Goal: Transaction & Acquisition: Purchase product/service

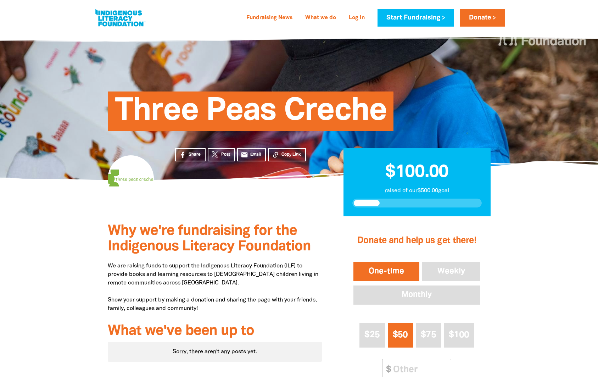
click at [396, 270] on button "One-time" at bounding box center [386, 272] width 69 height 22
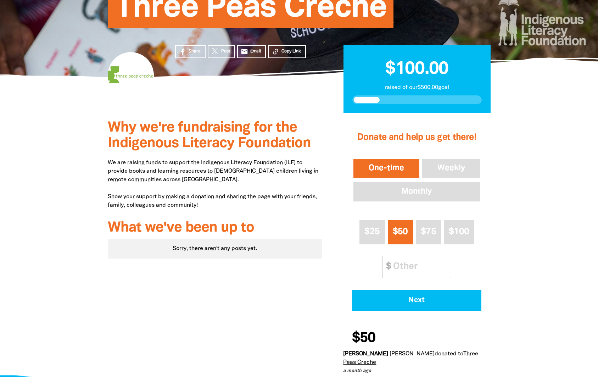
scroll to position [108, 0]
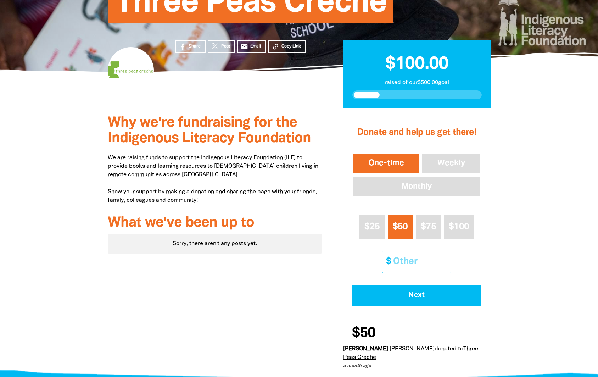
click at [403, 259] on input "Other Amount" at bounding box center [419, 262] width 63 height 22
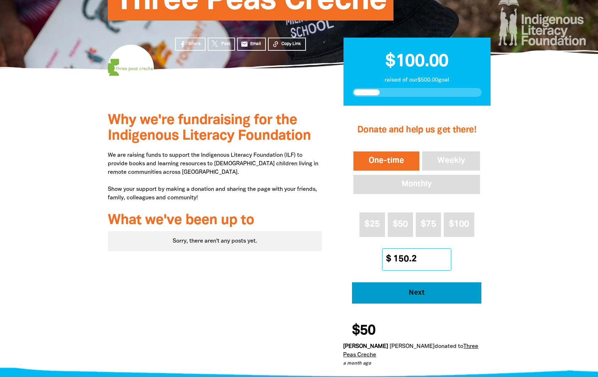
type input "150.2"
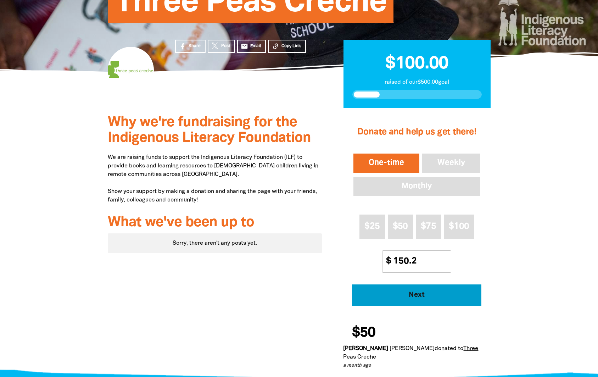
click at [449, 298] on button "Next" at bounding box center [416, 294] width 129 height 21
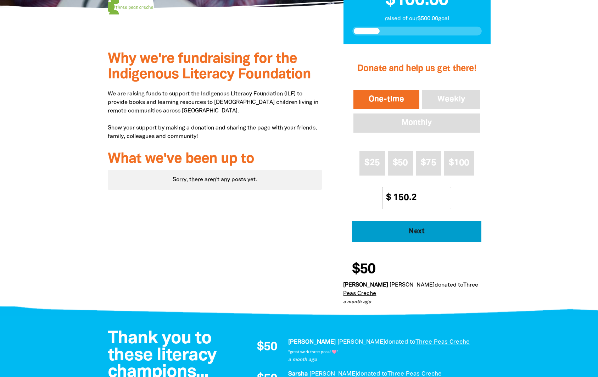
select select "AU"
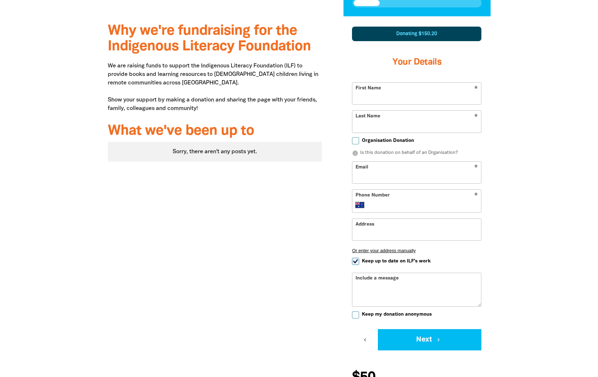
scroll to position [198, 0]
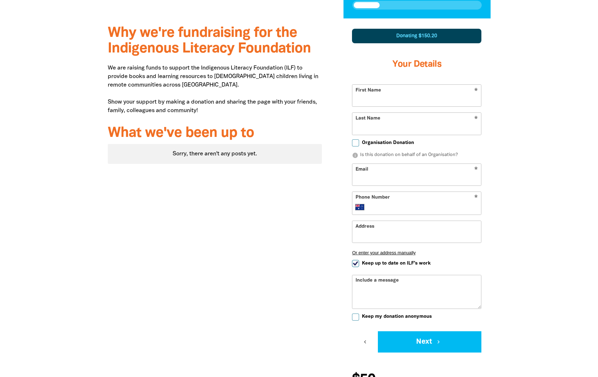
click at [384, 97] on input "First Name" at bounding box center [417, 96] width 129 height 22
type input "Three Peas"
type input "Stall Earnings"
click at [370, 181] on input "Email" at bounding box center [417, 175] width 129 height 22
type input "[EMAIL_ADDRESS][DOMAIN_NAME]"
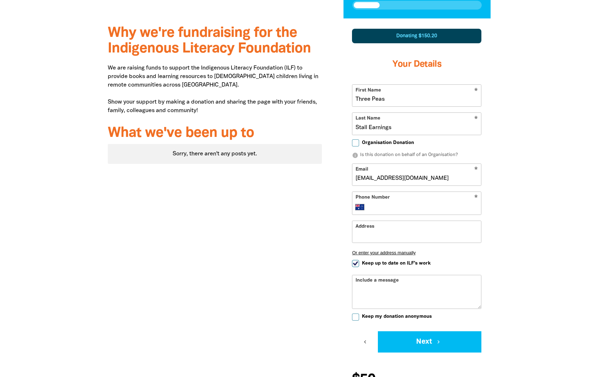
click at [390, 204] on input "Phone Number" at bounding box center [424, 207] width 109 height 9
type input "0422 846 336"
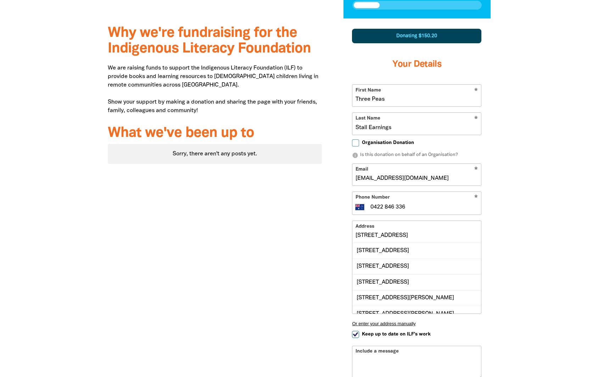
drag, startPoint x: 403, startPoint y: 233, endPoint x: 347, endPoint y: 229, distance: 56.1
click at [347, 229] on div "Donating $150.20 Your Details * First Name Three Peas * Last Name Stall Earning…" at bounding box center [416, 226] width 147 height 412
click at [376, 249] on div "[STREET_ADDRESS][PERSON_NAME]" at bounding box center [417, 250] width 129 height 15
type input "[STREET_ADDRESS][PERSON_NAME]"
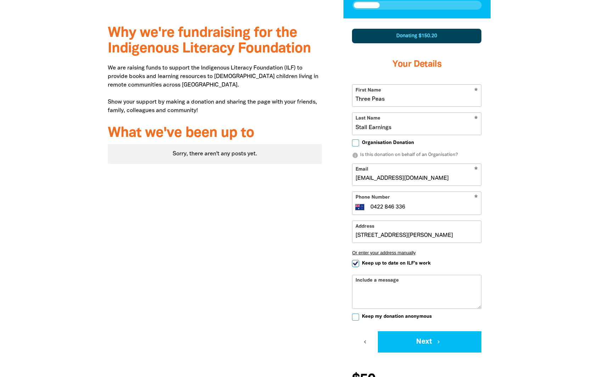
click at [367, 298] on textarea "Include a message" at bounding box center [417, 297] width 129 height 23
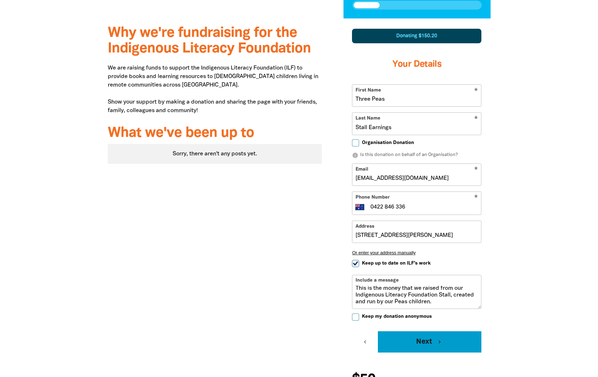
type textarea "This is the money that we raised from our Indigenous Literacy Foundation Stall,…"
click at [433, 338] on button "Next chevron_right" at bounding box center [430, 341] width 104 height 21
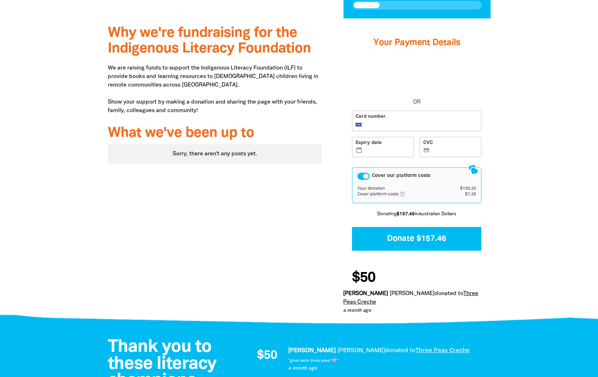
drag, startPoint x: 320, startPoint y: 143, endPoint x: 361, endPoint y: 145, distance: 41.2
click at [322, 143] on div "What we've been up to Sorry, there aren't any posts yet. You are currently on p…" at bounding box center [215, 145] width 215 height 38
click at [361, 145] on label "Expiry date calendar_today" at bounding box center [383, 147] width 62 height 21
click at [364, 148] on input "Expiry date calendar_today" at bounding box center [387, 148] width 47 height 0
click at [373, 147] on label "Expiry date calendar_today" at bounding box center [383, 147] width 62 height 21
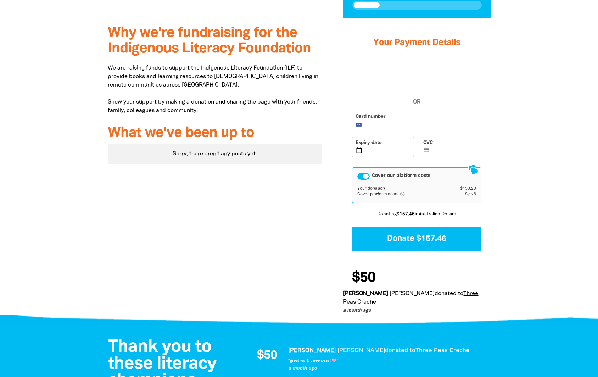
click at [373, 148] on input "Expiry date calendar_today" at bounding box center [387, 148] width 47 height 0
click at [368, 176] on div "Cover our platform costs" at bounding box center [363, 176] width 12 height 7
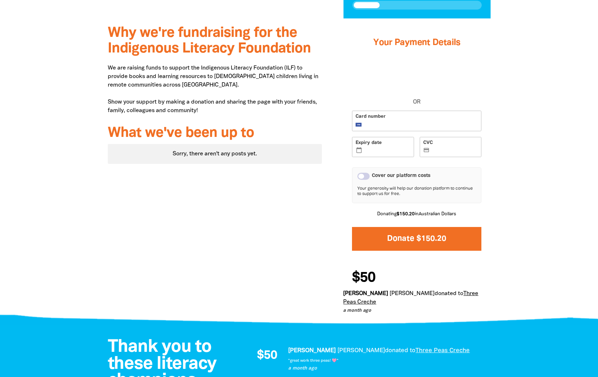
click at [462, 239] on button "Donate $150.20" at bounding box center [416, 239] width 129 height 24
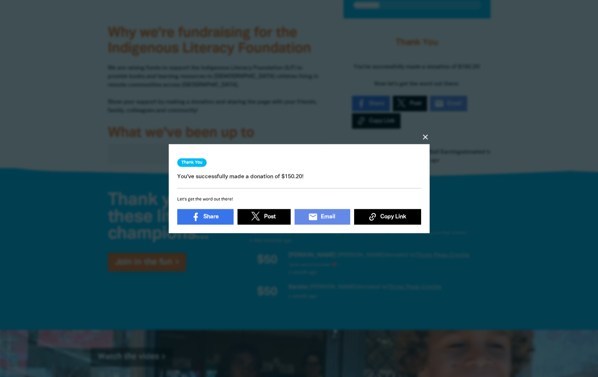
click at [424, 138] on icon "close" at bounding box center [425, 137] width 9 height 9
